Goal: Task Accomplishment & Management: Manage account settings

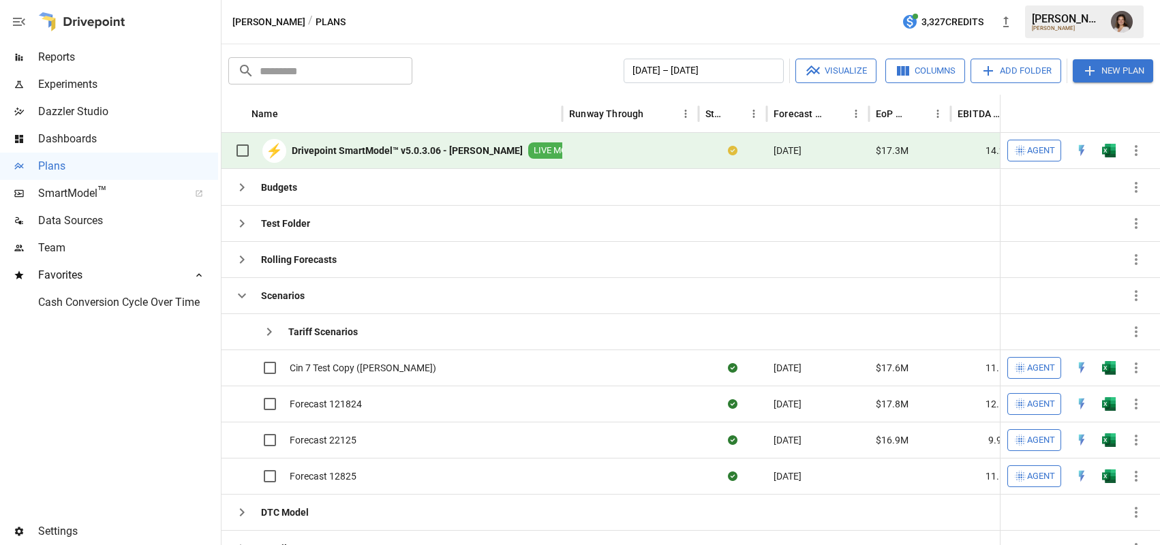
scroll to position [0, 7]
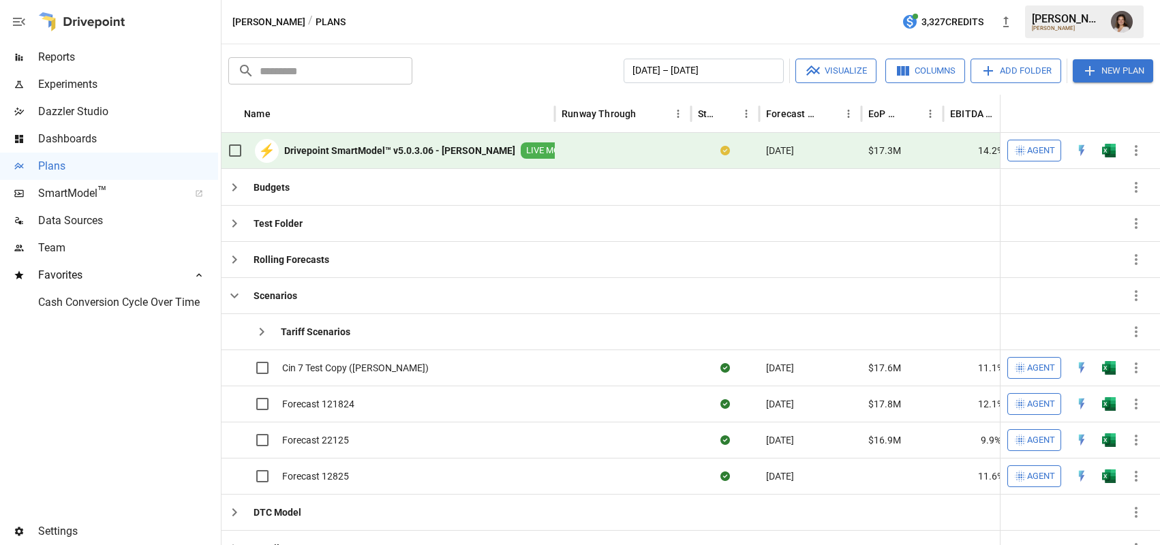
click at [1012, 75] on button "Add Folder" at bounding box center [1015, 71] width 91 height 25
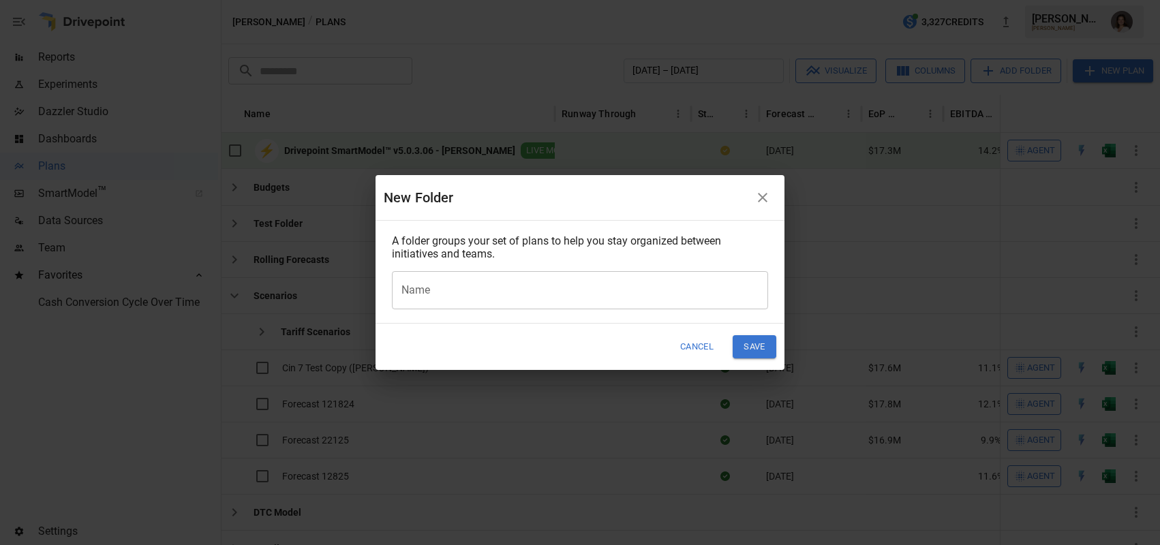
click at [599, 287] on input "Name" at bounding box center [580, 290] width 376 height 38
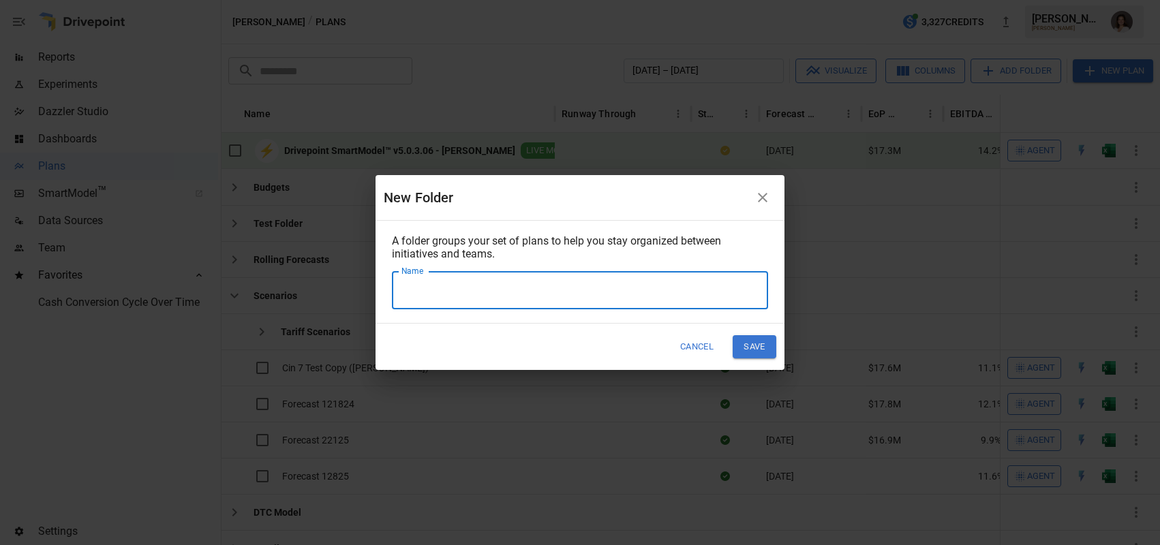
click at [758, 192] on icon "button" at bounding box center [762, 197] width 16 height 16
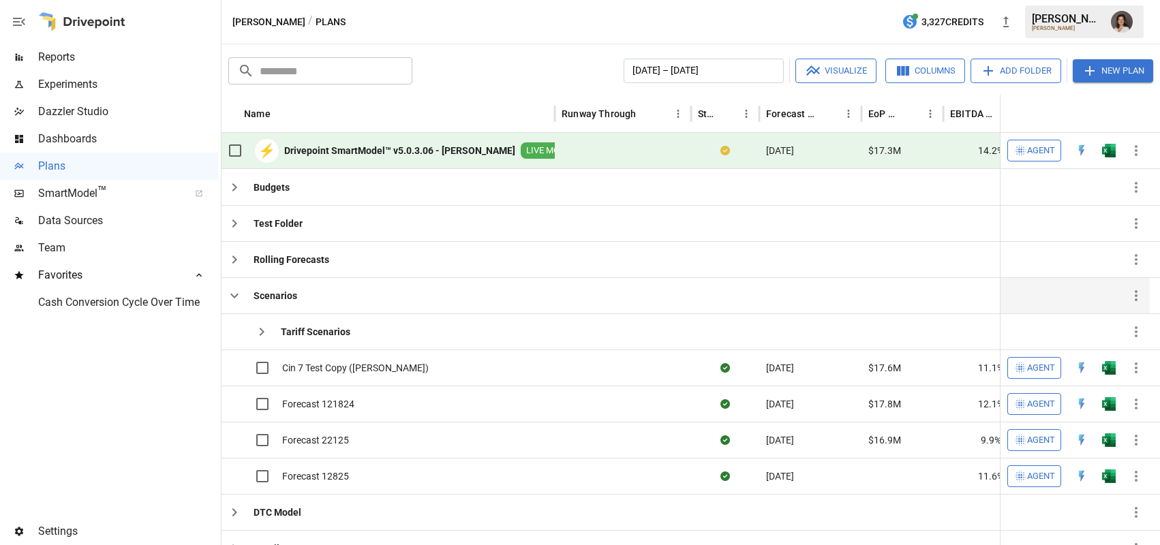
click at [234, 295] on icon "button" at bounding box center [234, 296] width 16 height 16
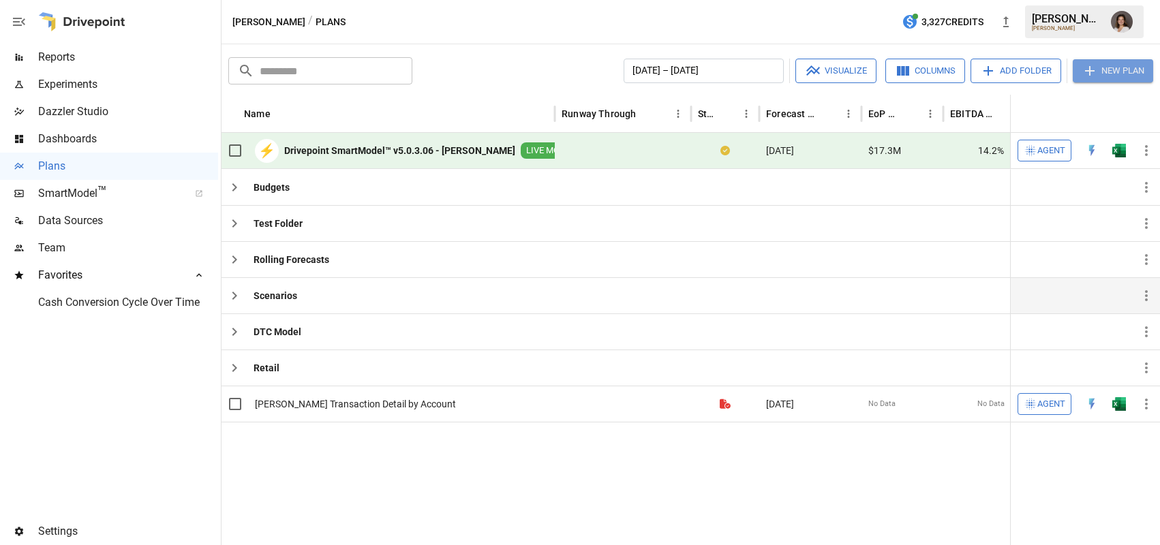
click at [1109, 69] on button "New Plan" at bounding box center [1113, 70] width 80 height 23
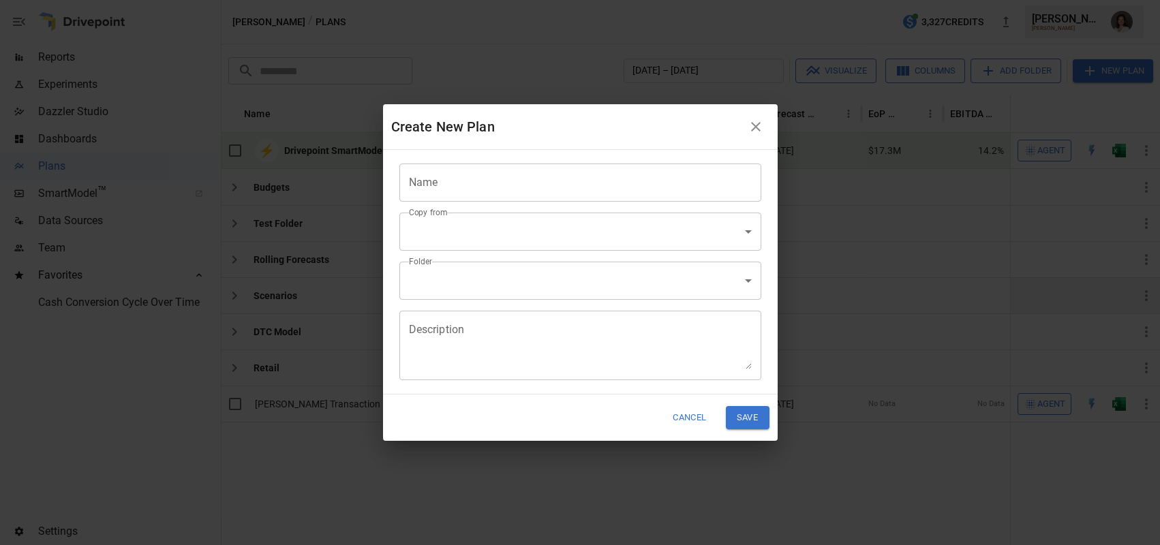
click at [579, 0] on body "Reports Experiments Dazzler Studio Dashboards Plans SmartModel ™ Data Sources T…" at bounding box center [580, 0] width 1160 height 0
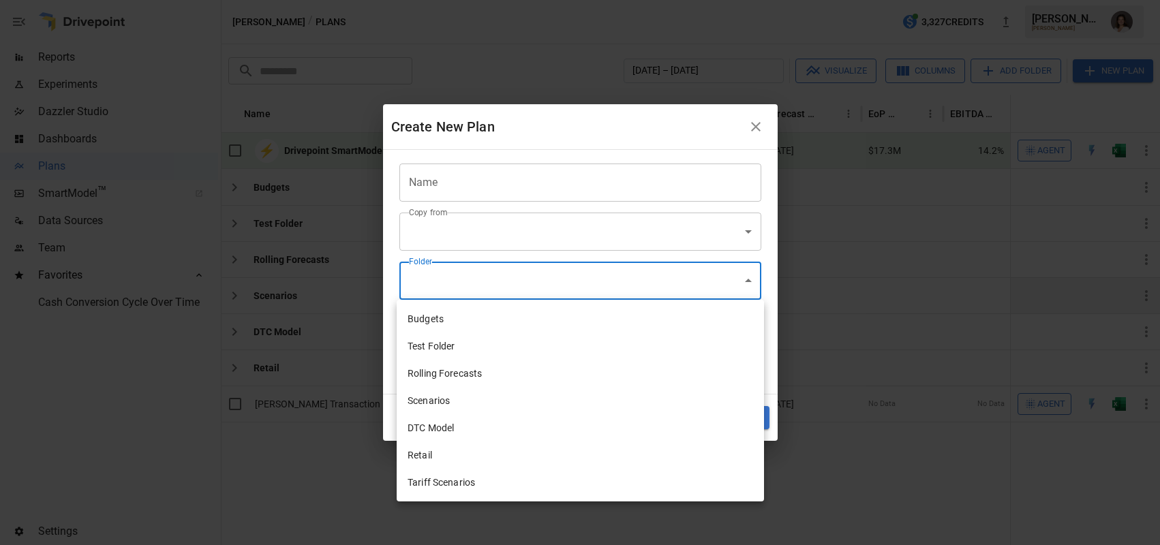
click at [673, 138] on div at bounding box center [580, 272] width 1160 height 545
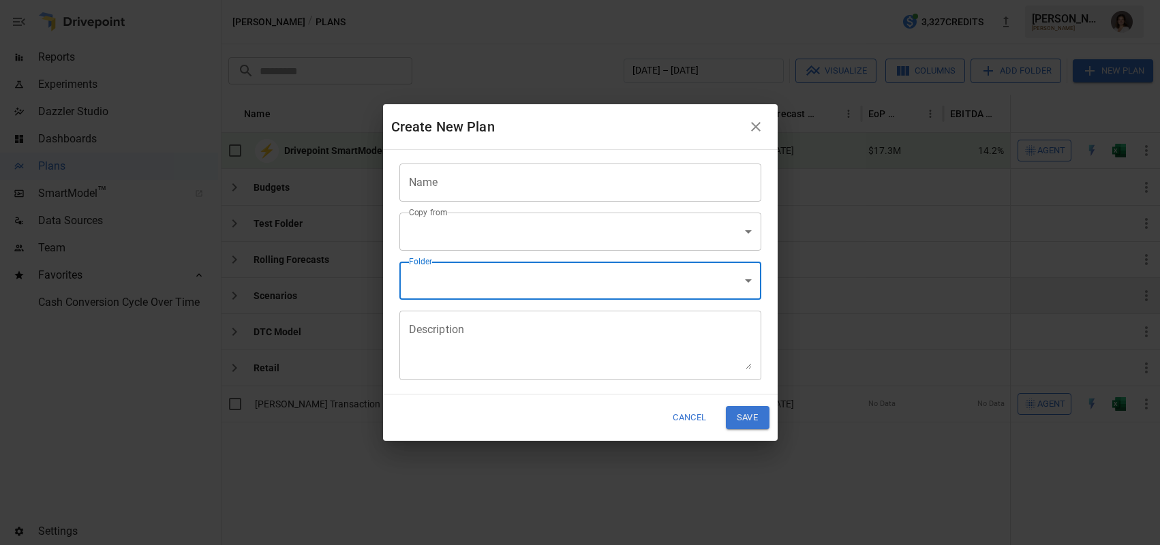
click at [754, 129] on icon "button" at bounding box center [755, 127] width 16 height 16
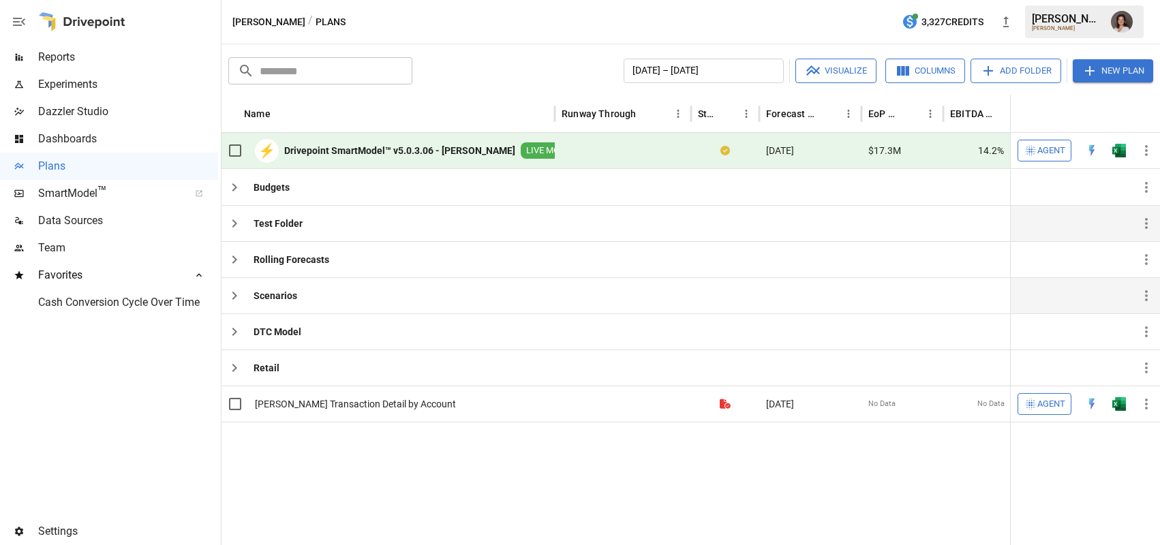
click at [244, 216] on button "button" at bounding box center [234, 223] width 27 height 27
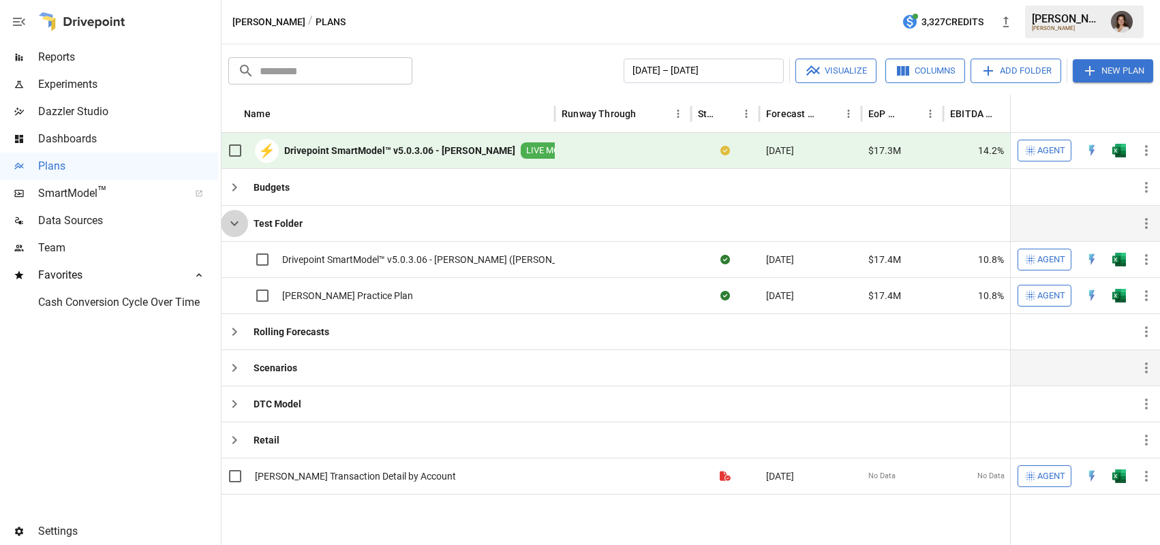
click at [241, 227] on icon "button" at bounding box center [234, 223] width 16 height 16
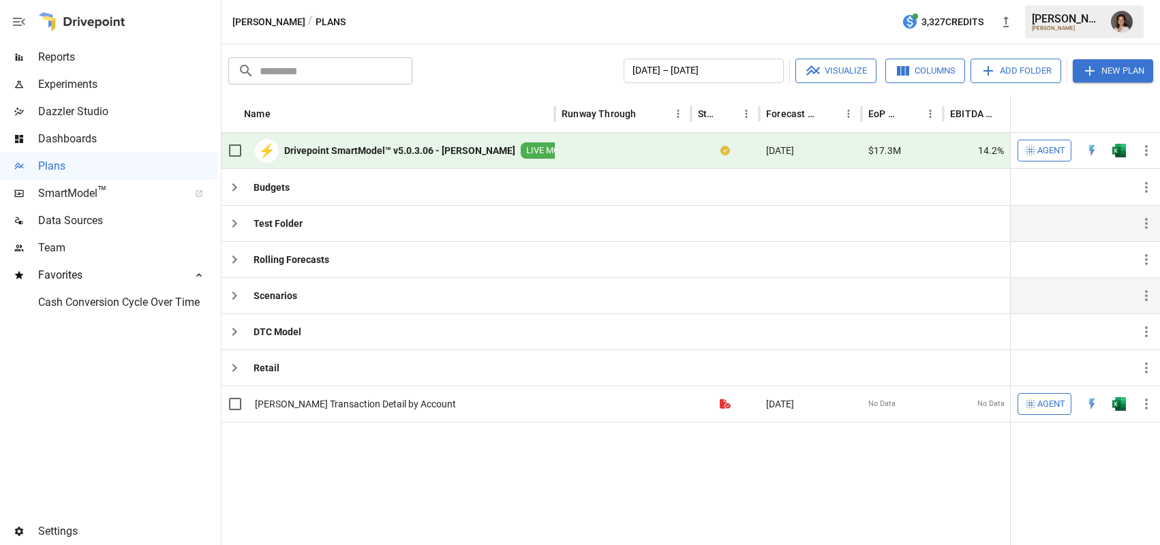
click at [1124, 18] on img "Franziska Ibscher" at bounding box center [1122, 22] width 22 height 22
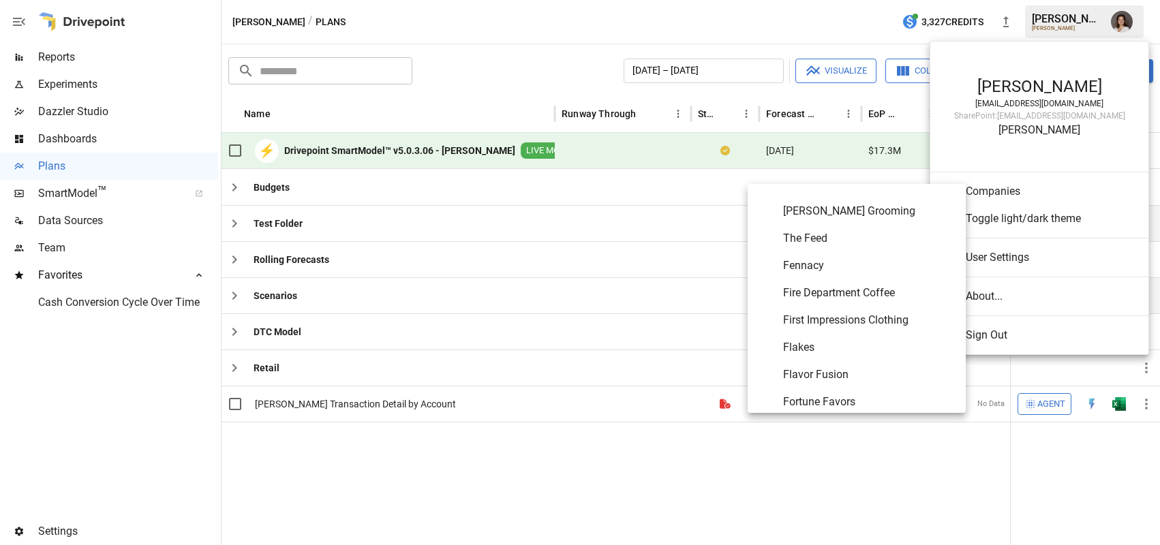
scroll to position [2448, 0]
click at [833, 371] on span "Flavor Fusion" at bounding box center [869, 372] width 172 height 16
